Goal: Transaction & Acquisition: Purchase product/service

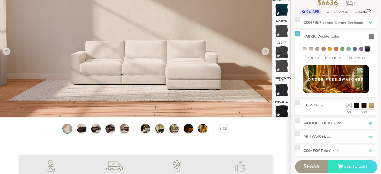
scroll to position [19, 0]
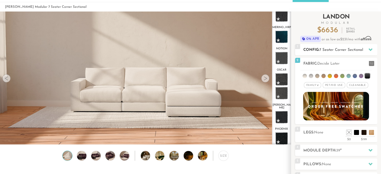
click at [339, 51] on span "7 Seater Corner Sectional" at bounding box center [342, 50] width 44 height 4
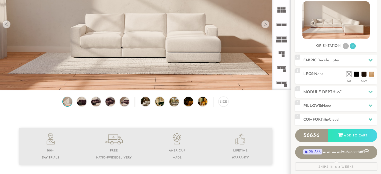
scroll to position [74, 0]
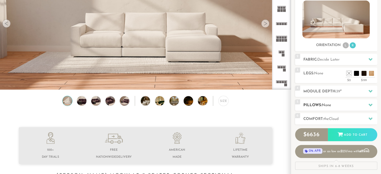
click at [331, 101] on div "5 Pillows: None" at bounding box center [336, 105] width 82 height 11
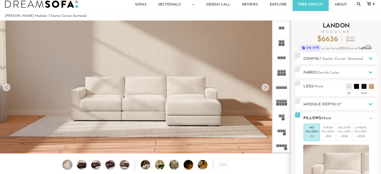
scroll to position [9, 0]
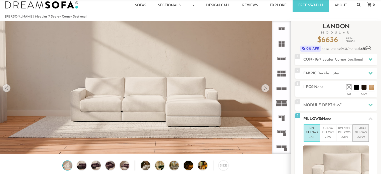
click at [361, 134] on p "Lumbar Pillows" at bounding box center [361, 131] width 12 height 8
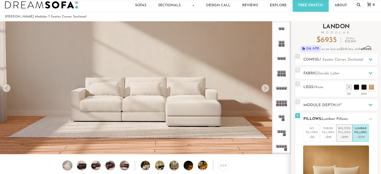
click at [343, 127] on p "Bolster Pillows" at bounding box center [344, 131] width 12 height 8
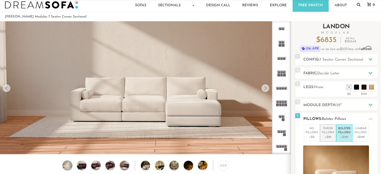
click at [329, 133] on p "Throw Pillows" at bounding box center [328, 131] width 12 height 8
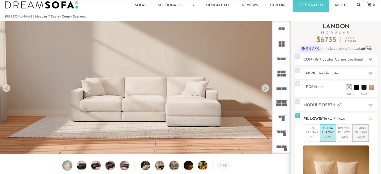
click at [364, 133] on p "Lumbar Pillows" at bounding box center [361, 131] width 12 height 8
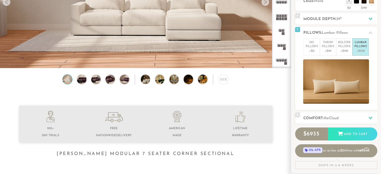
scroll to position [105, 0]
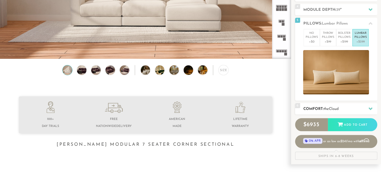
click at [324, 107] on h2 "Comfort: the Cloud" at bounding box center [341, 109] width 74 height 6
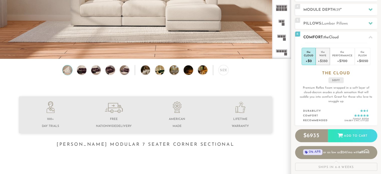
click at [325, 57] on div "+$350" at bounding box center [323, 60] width 10 height 7
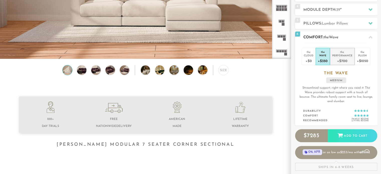
click at [344, 55] on div "Performance" at bounding box center [342, 56] width 20 height 4
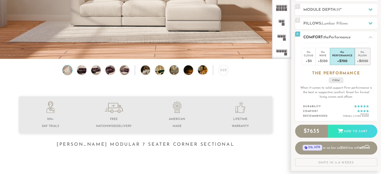
click at [363, 53] on div "the" at bounding box center [362, 51] width 11 height 5
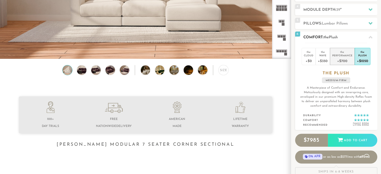
click at [342, 54] on div "Performance" at bounding box center [342, 56] width 20 height 4
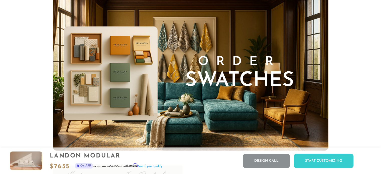
scroll to position [5016, 0]
